Goal: Task Accomplishment & Management: Manage account settings

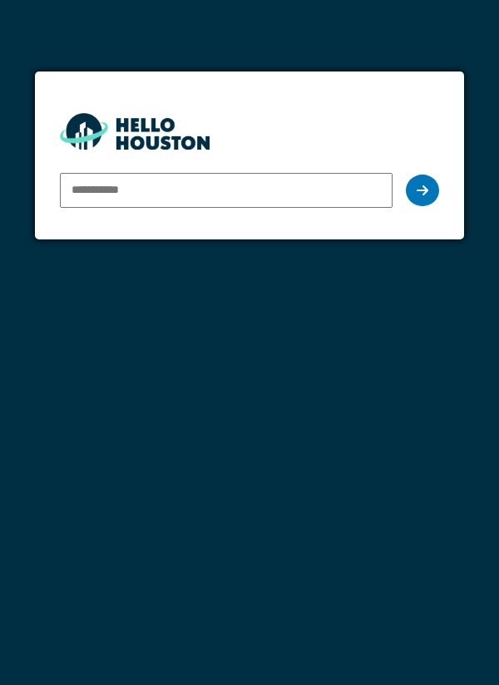
click at [258, 173] on input "email" at bounding box center [226, 190] width 333 height 35
click at [245, 173] on input "email" at bounding box center [226, 190] width 333 height 35
type input "**********"
click at [432, 175] on div at bounding box center [422, 191] width 33 height 32
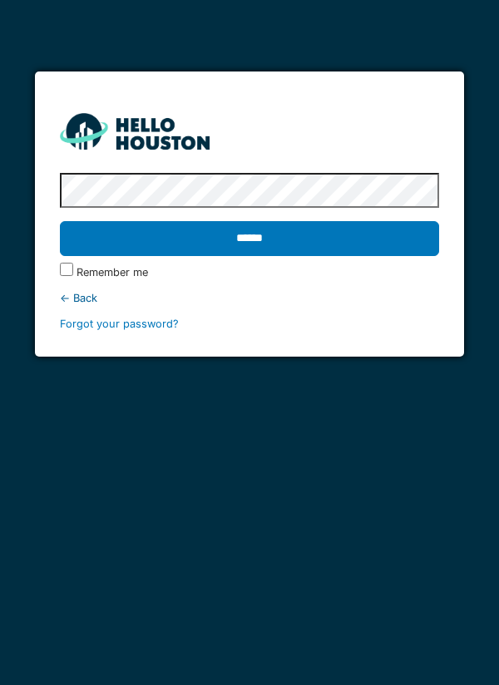
click at [302, 221] on input "******" at bounding box center [250, 238] width 380 height 35
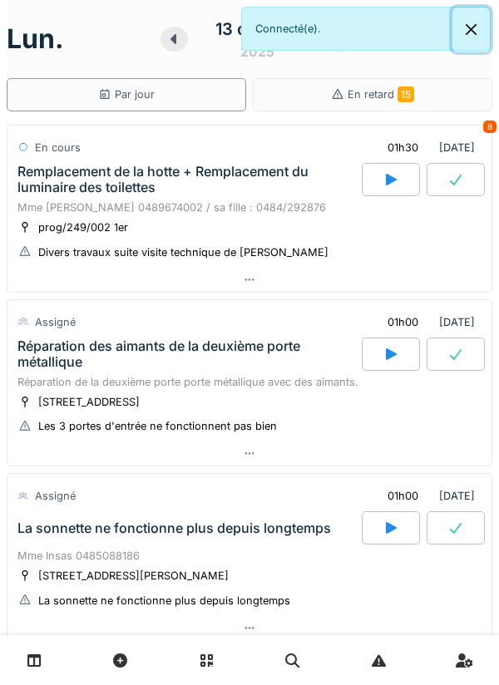
click at [486, 35] on button "Close" at bounding box center [470, 29] width 37 height 44
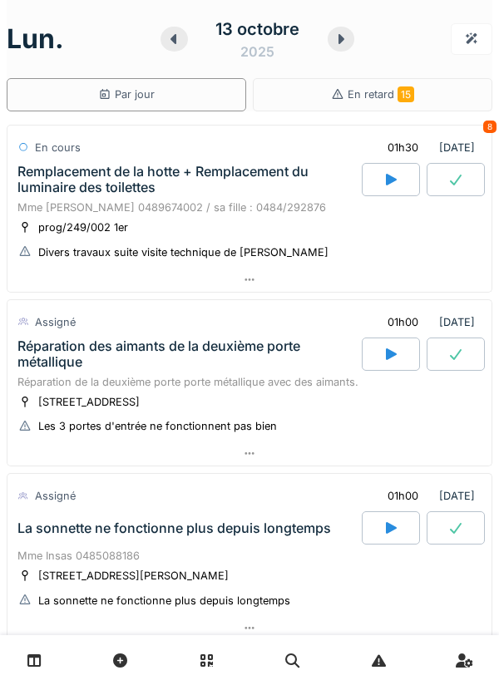
click at [360, 41] on div "lun. 13 octobre 2025" at bounding box center [250, 39] width 486 height 52
click at [340, 44] on icon at bounding box center [341, 38] width 17 height 13
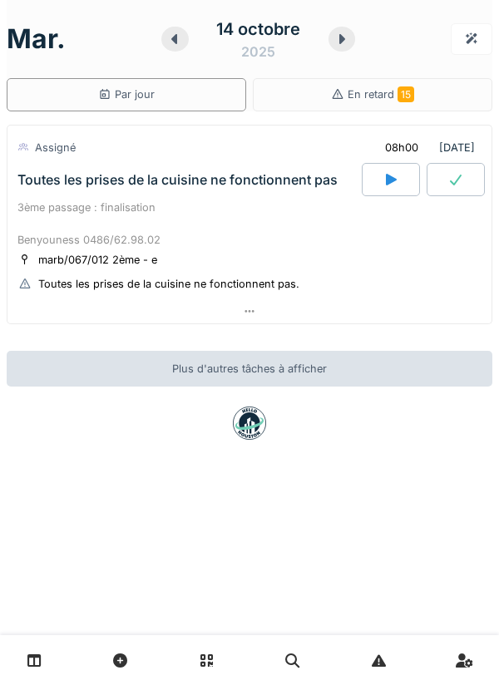
click at [61, 167] on div "Toutes les prises de la cuisine ne fonctionnent pas" at bounding box center [188, 179] width 348 height 33
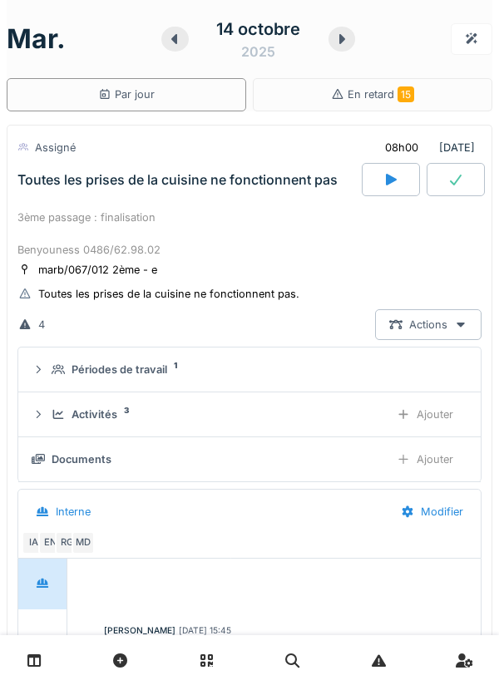
scroll to position [58, 0]
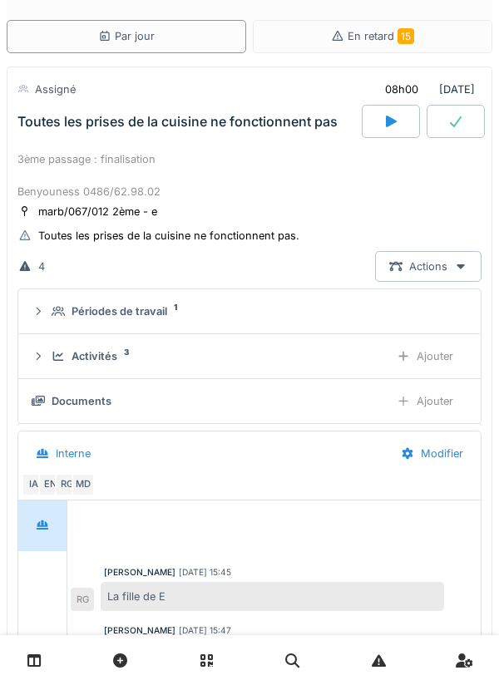
click at [58, 358] on icon at bounding box center [58, 356] width 13 height 11
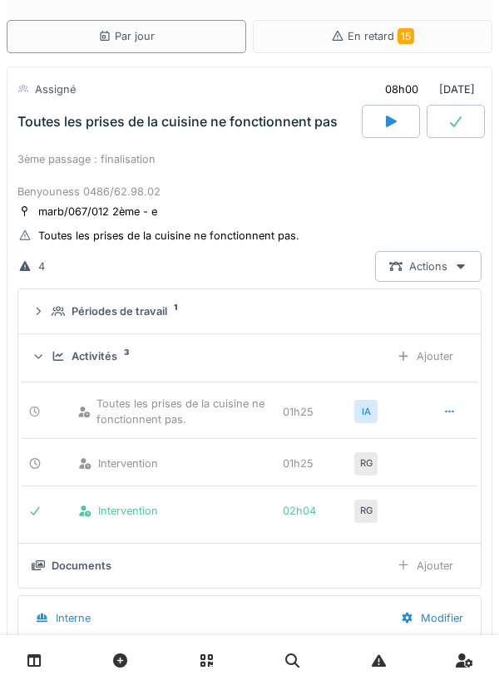
click at [56, 349] on div "Activités 3" at bounding box center [214, 356] width 324 height 16
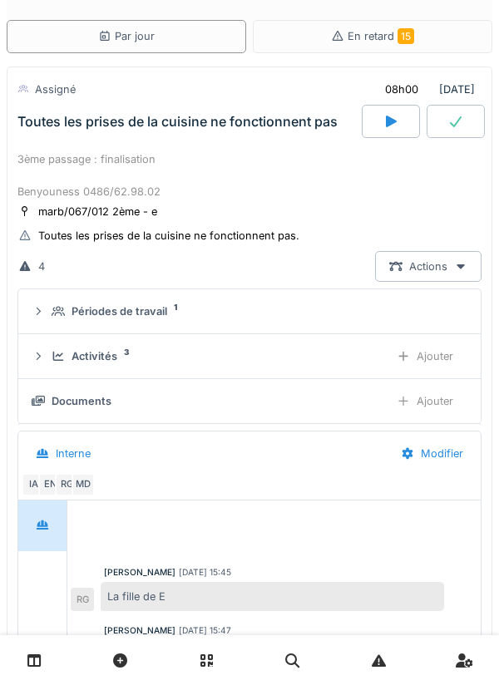
click at [58, 306] on icon at bounding box center [58, 311] width 13 height 11
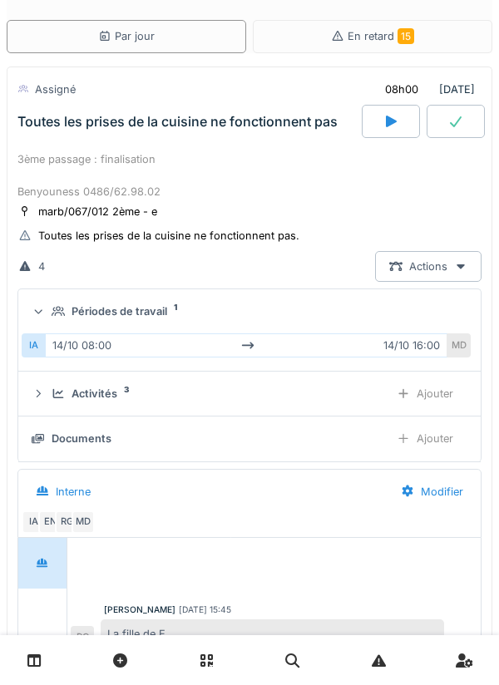
click at [58, 303] on summary "Périodes de travail 1" at bounding box center [249, 311] width 449 height 31
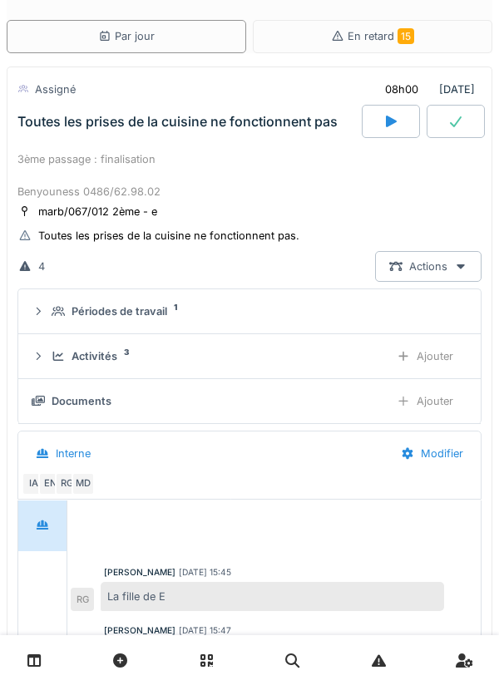
click at [54, 356] on icon at bounding box center [58, 356] width 11 height 9
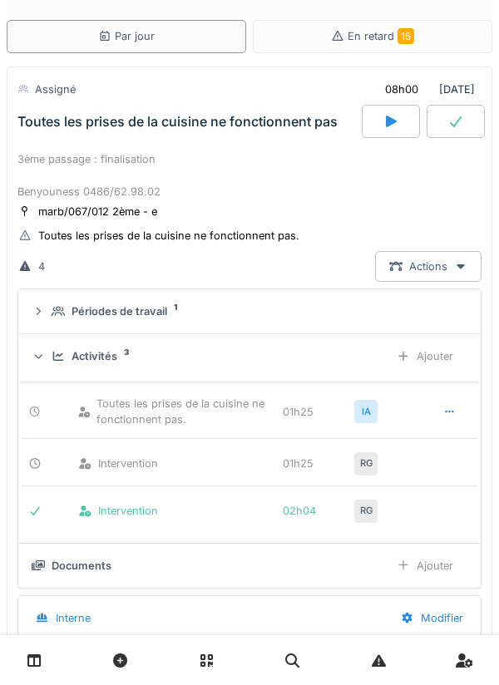
click at [54, 348] on div "Activités 3 Ajouter" at bounding box center [250, 356] width 436 height 31
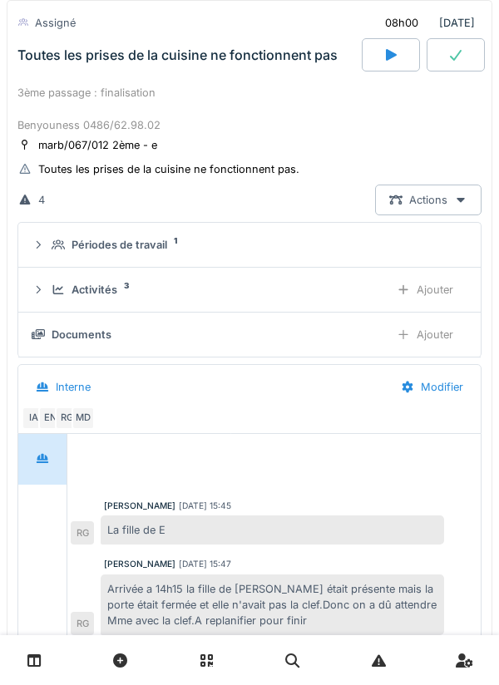
scroll to position [115, 0]
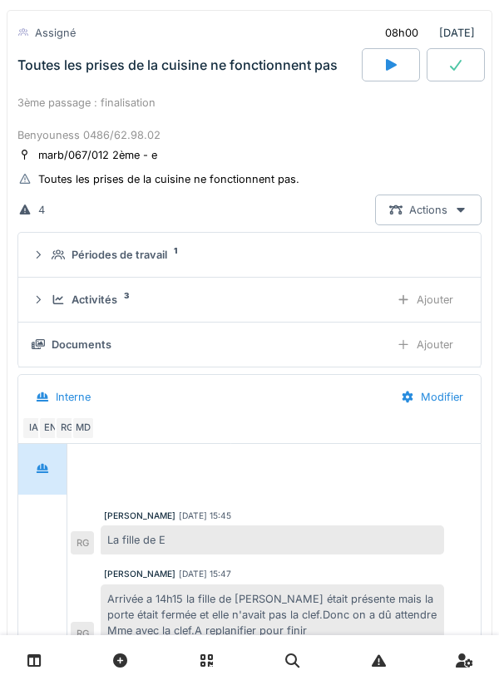
click at [47, 294] on div "Activités 3 Ajouter" at bounding box center [250, 299] width 436 height 31
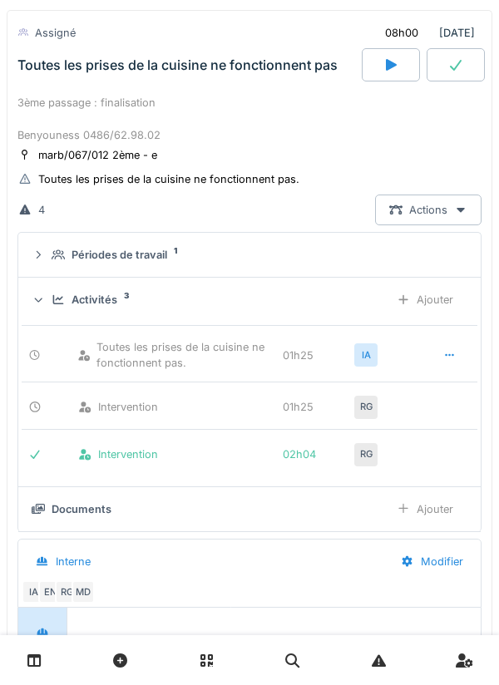
click at [47, 286] on div "Activités 3 Ajouter" at bounding box center [250, 299] width 436 height 31
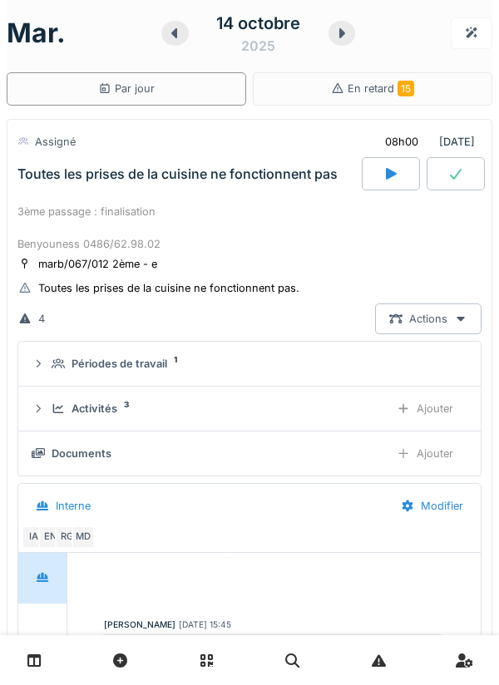
scroll to position [0, 0]
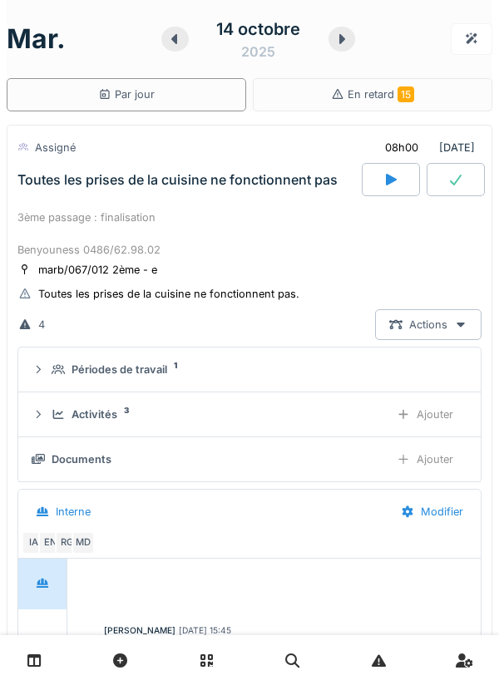
click at [24, 249] on div "3ème passage : finalisation Benyouness 0486/62.98.02" at bounding box center [249, 234] width 464 height 48
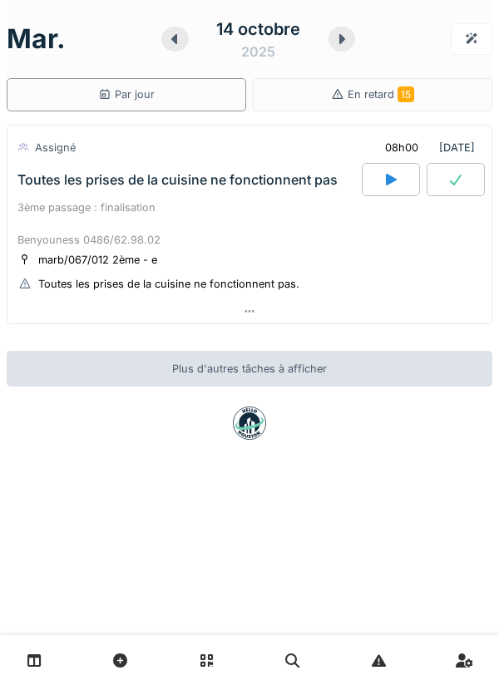
click at [334, 48] on div at bounding box center [341, 39] width 27 height 25
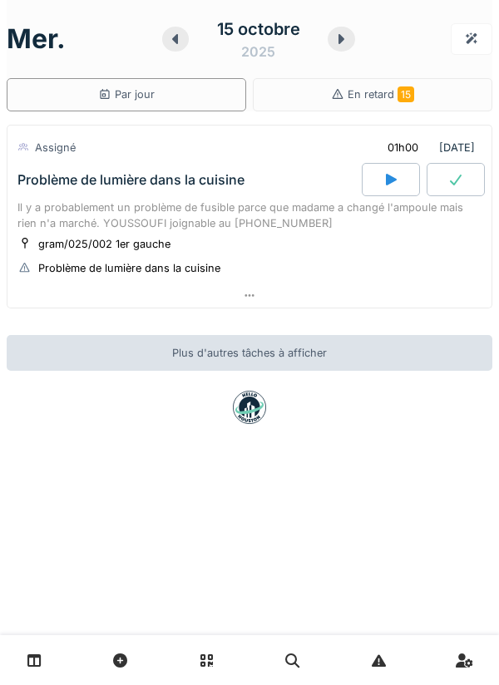
click at [340, 41] on icon at bounding box center [341, 39] width 6 height 10
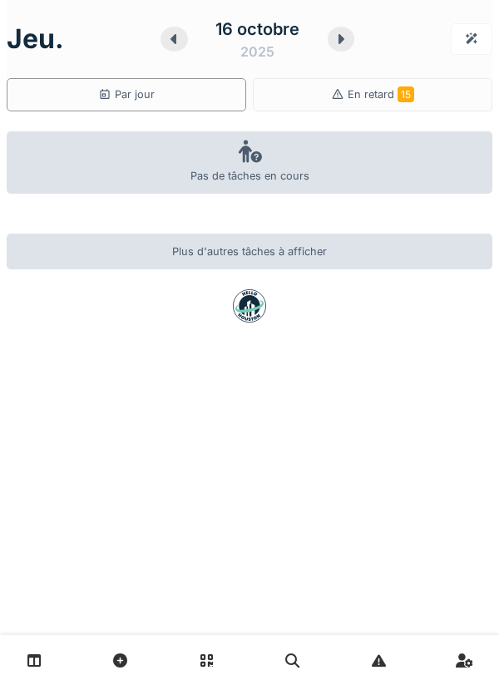
click at [344, 37] on icon at bounding box center [341, 38] width 17 height 13
